Goal: Check status: Check status

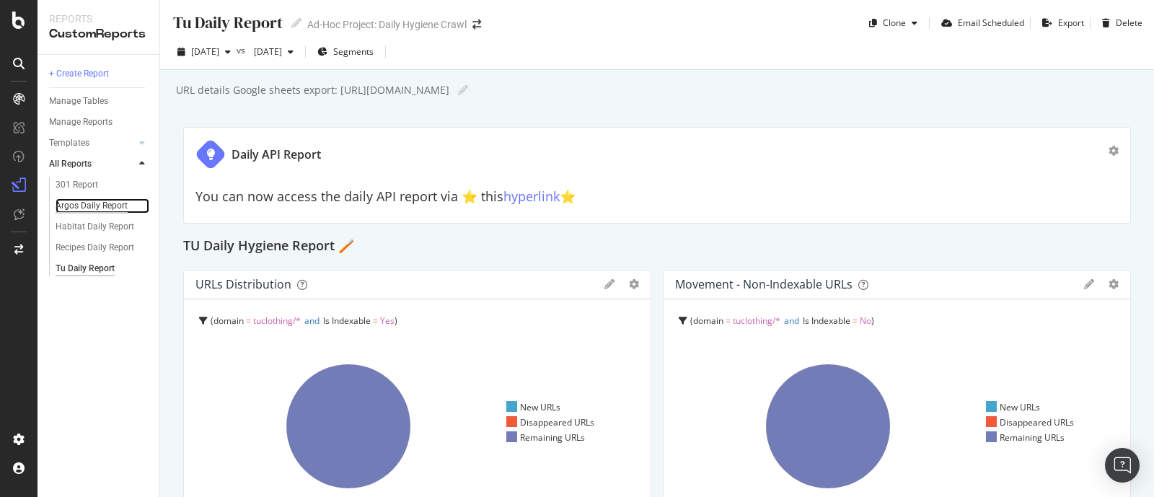
click at [75, 208] on div "Argos Daily Report" at bounding box center [92, 205] width 72 height 15
